Goal: Task Accomplishment & Management: Manage account settings

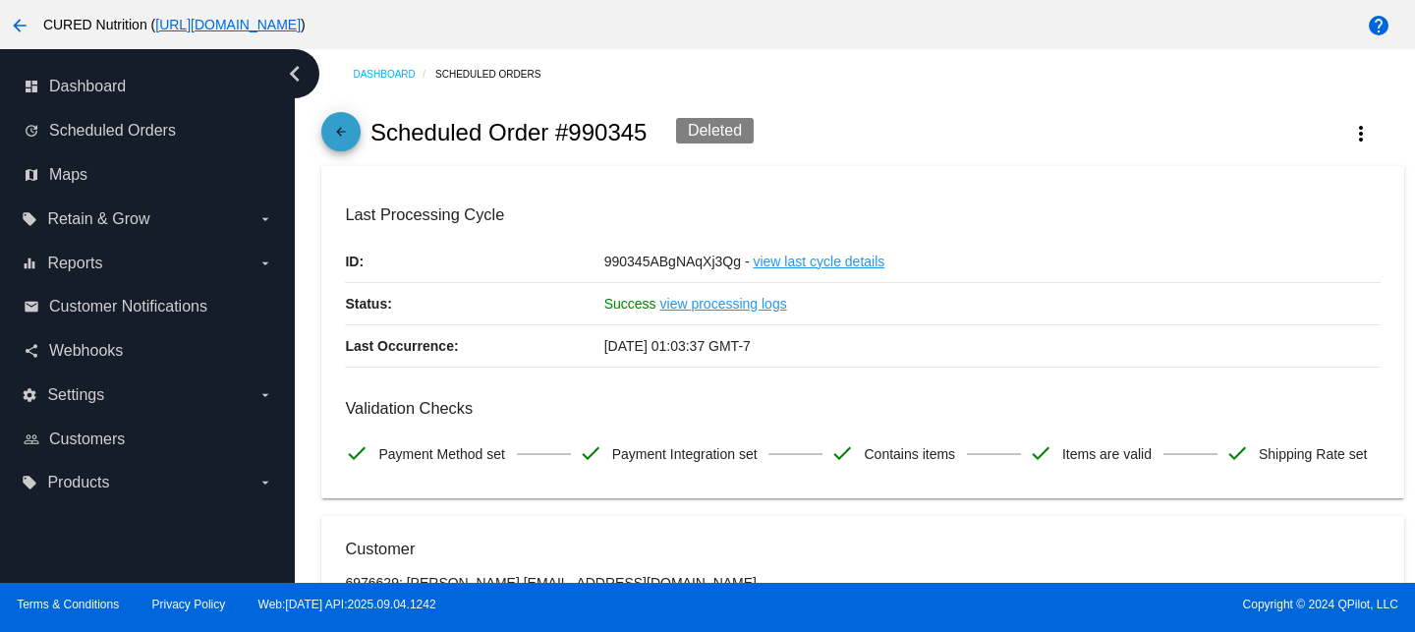
click at [347, 133] on mat-icon "arrow_back" at bounding box center [341, 137] width 24 height 24
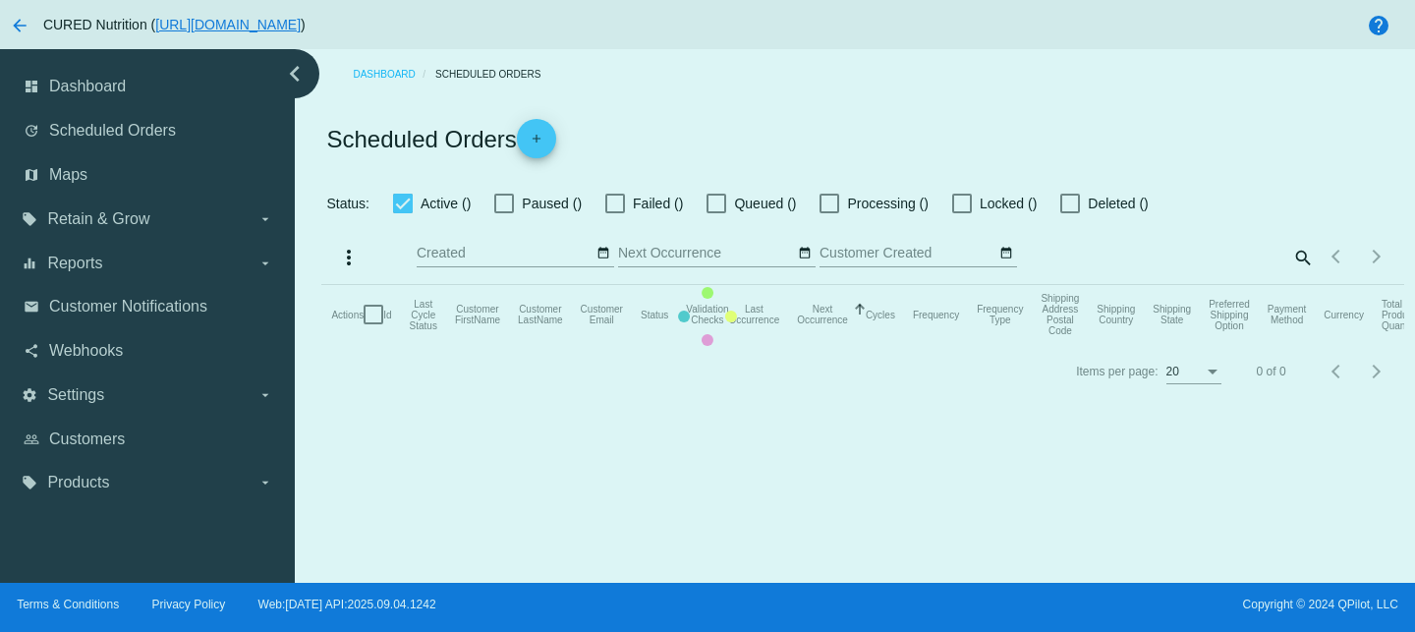
checkbox input "false"
checkbox input "true"
click at [1216, 285] on mat-table "Actions Id Last Cycle Status Customer FirstName Customer LastName Customer Emai…" at bounding box center [862, 314] width 1082 height 59
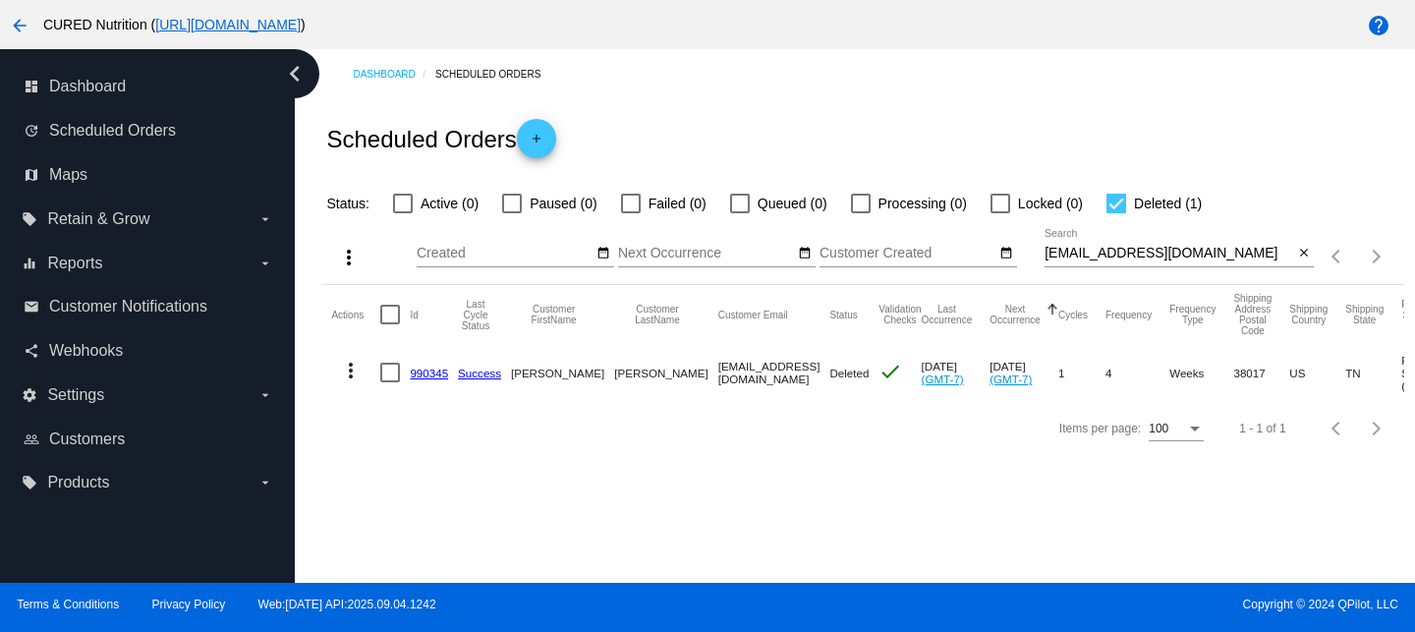
click at [1199, 259] on input "[EMAIL_ADDRESS][DOMAIN_NAME]" at bounding box center [1168, 254] width 249 height 16
paste input "melanakae"
type input "[EMAIL_ADDRESS][DOMAIN_NAME]"
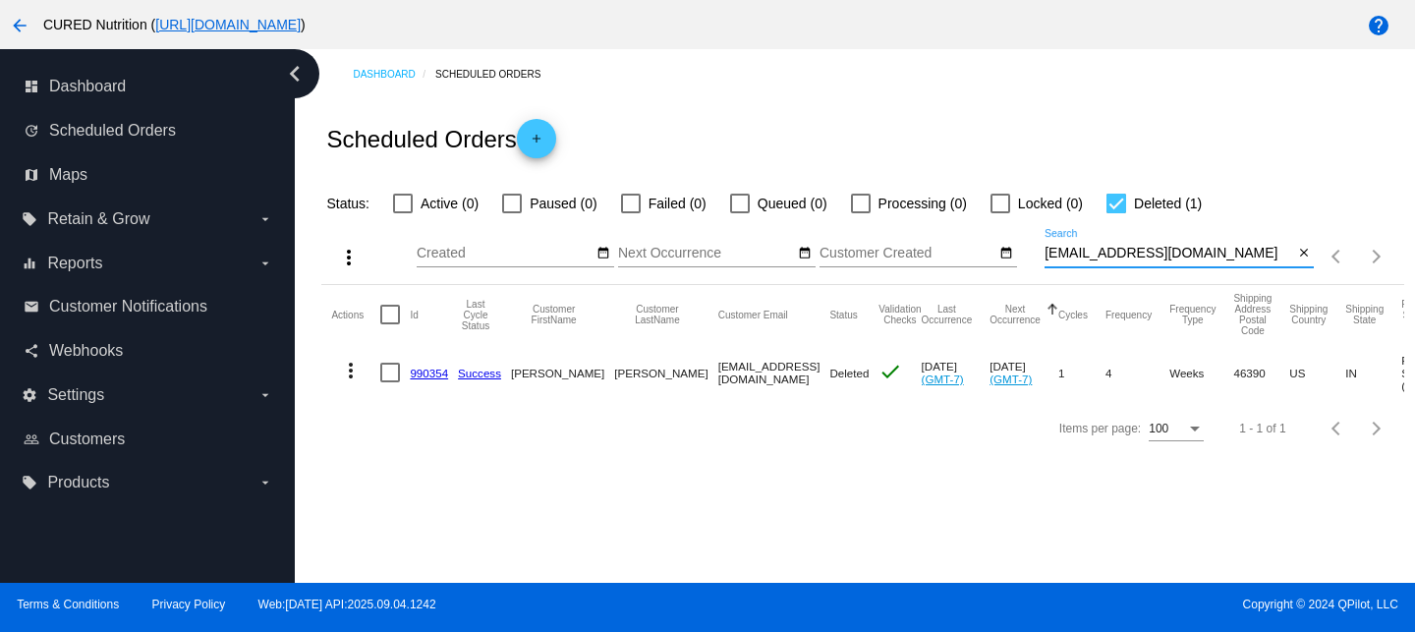
click at [419, 374] on link "990354" at bounding box center [429, 372] width 38 height 13
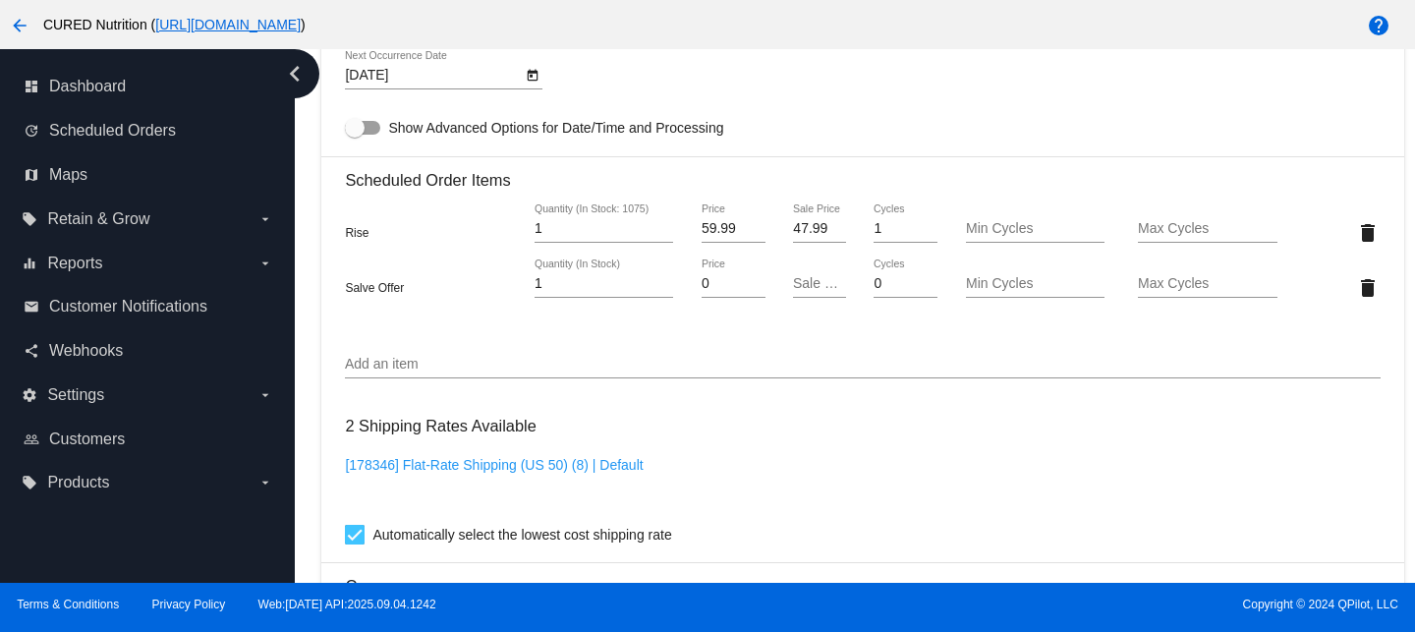
scroll to position [1294, 0]
